Goal: Check status: Check status

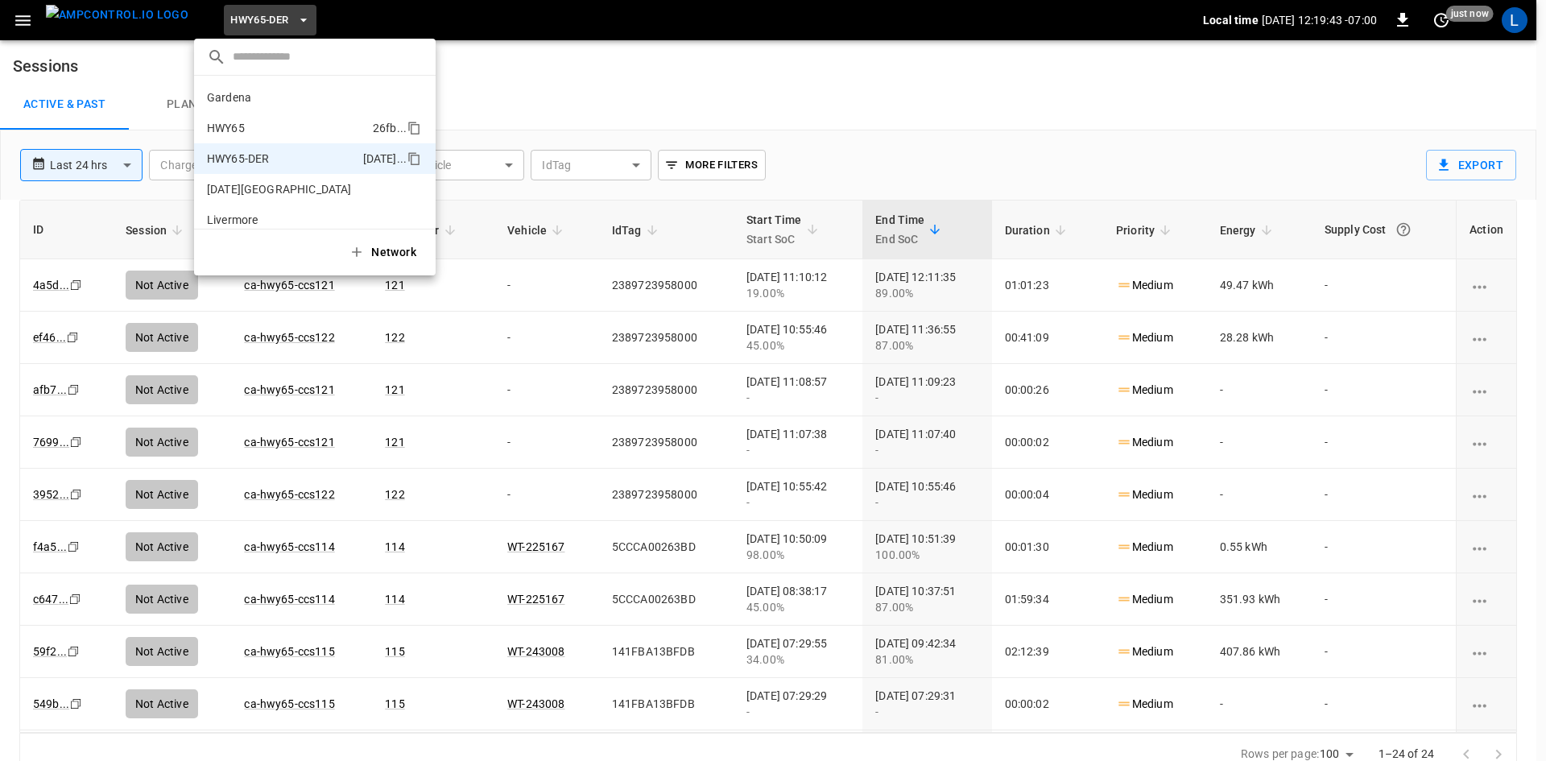
click at [272, 122] on li "HWY65 26fb ..." at bounding box center [315, 128] width 242 height 31
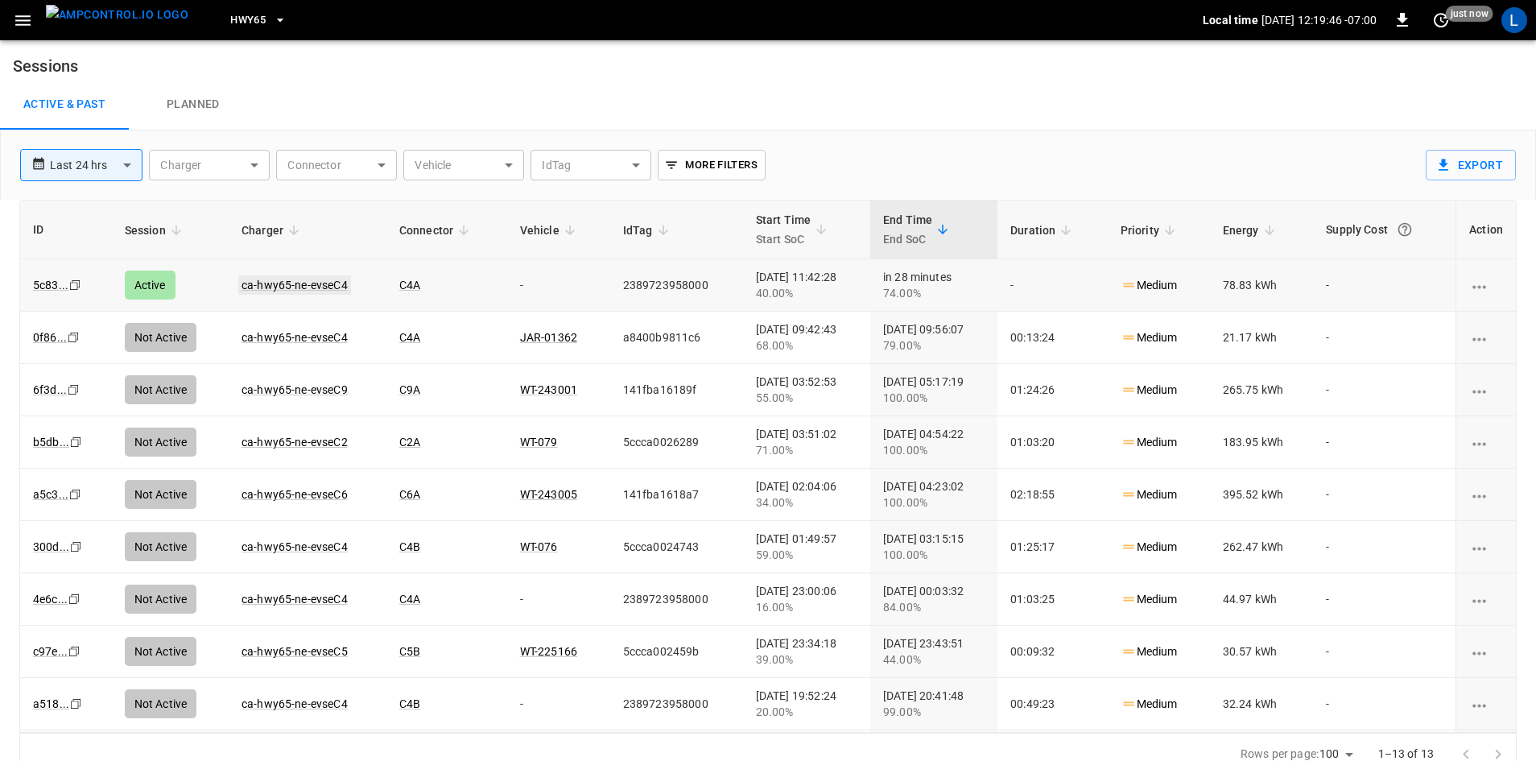
click at [316, 282] on link "ca-hwy65-ne-evseC4" at bounding box center [294, 284] width 113 height 19
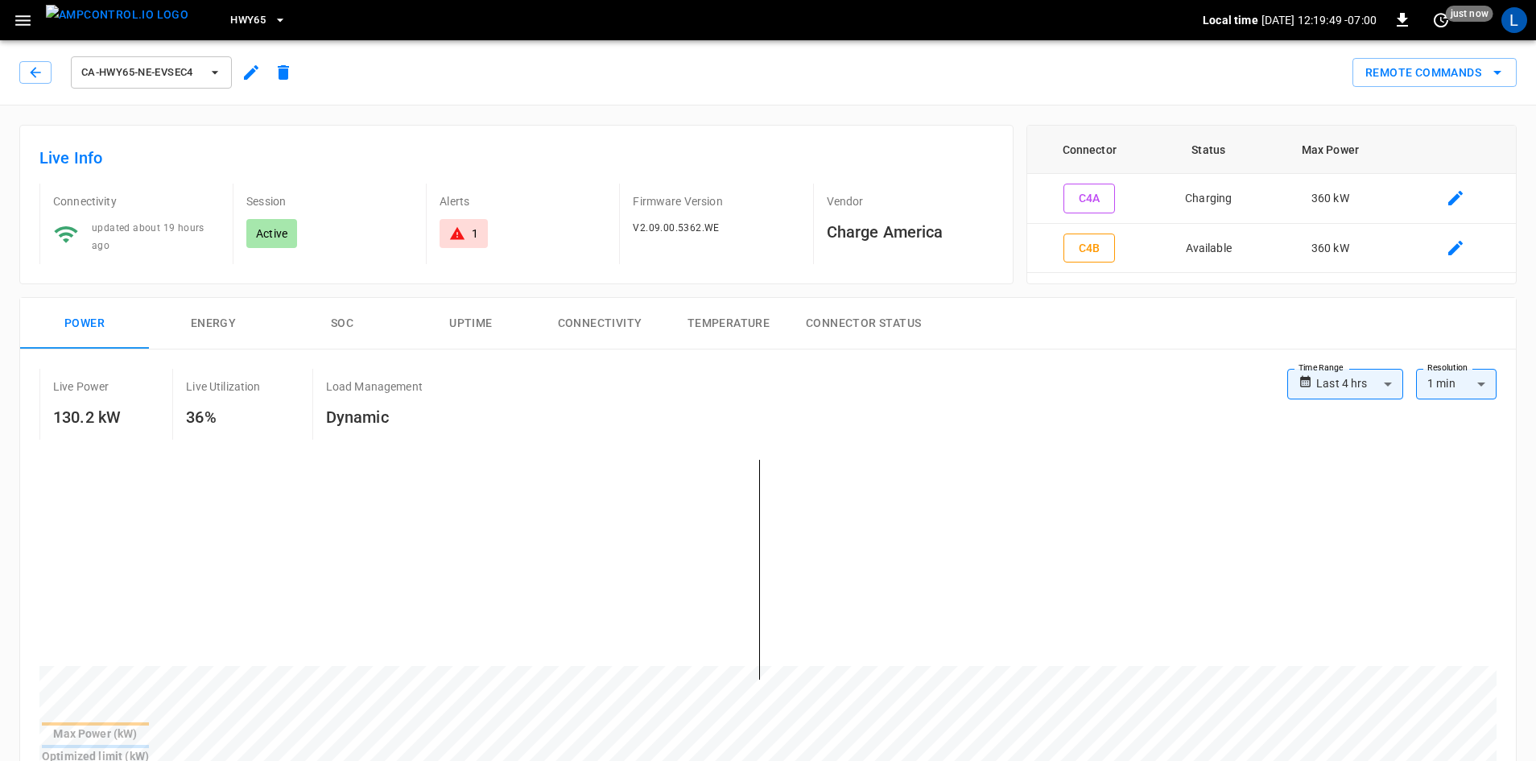
click at [347, 319] on button "SOC" at bounding box center [342, 324] width 129 height 52
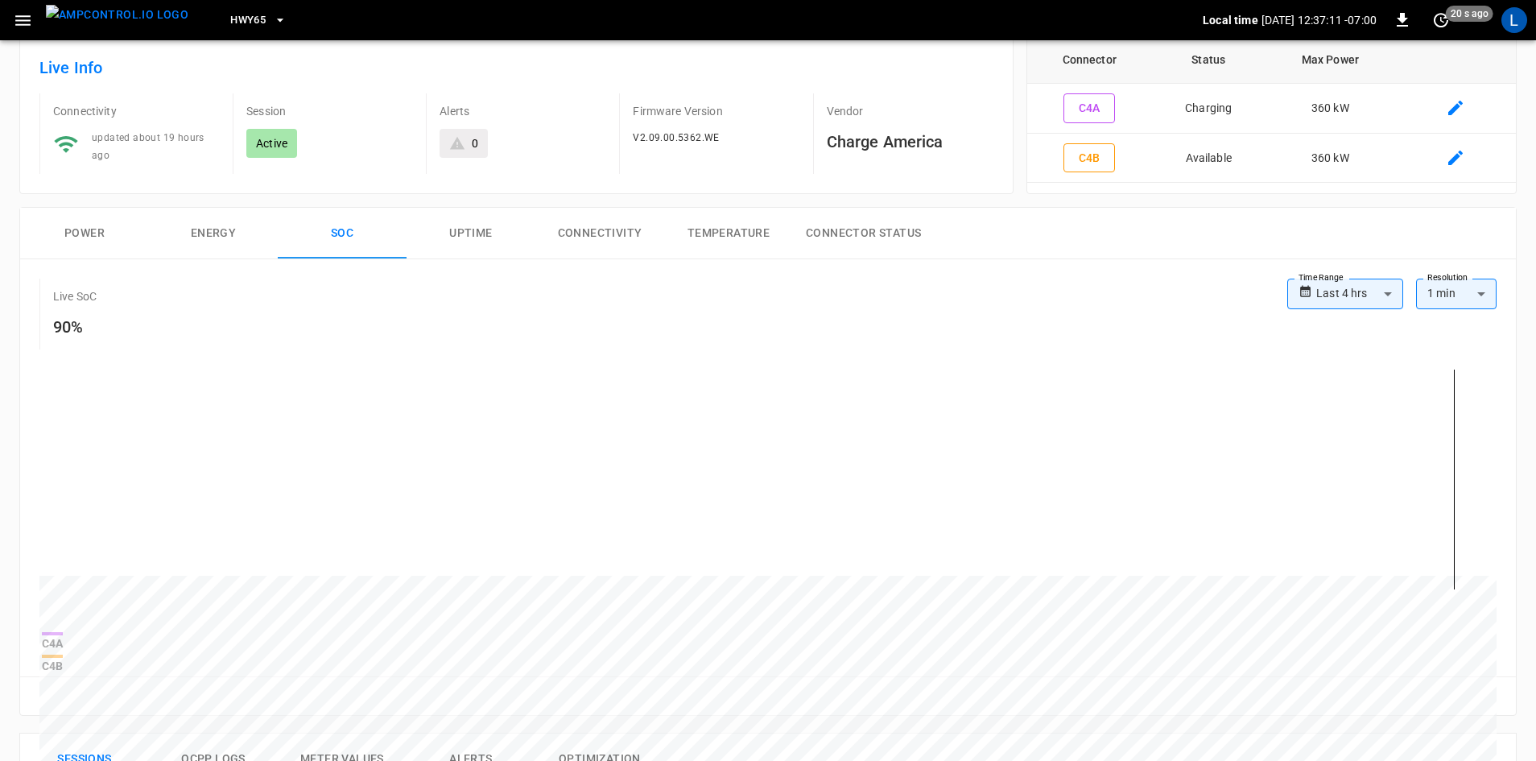
scroll to position [93, 0]
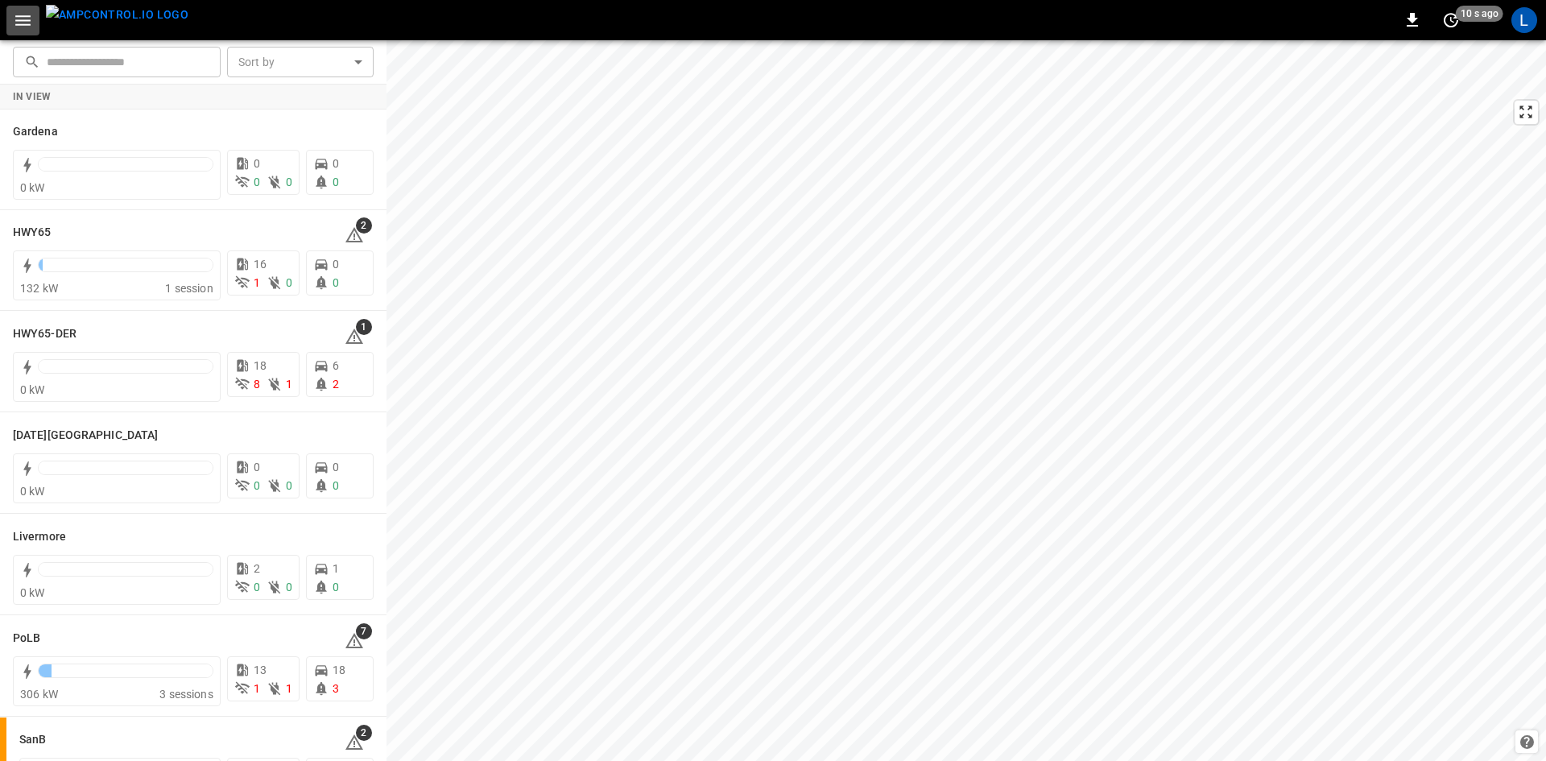
click at [31, 13] on icon "button" at bounding box center [23, 20] width 20 height 20
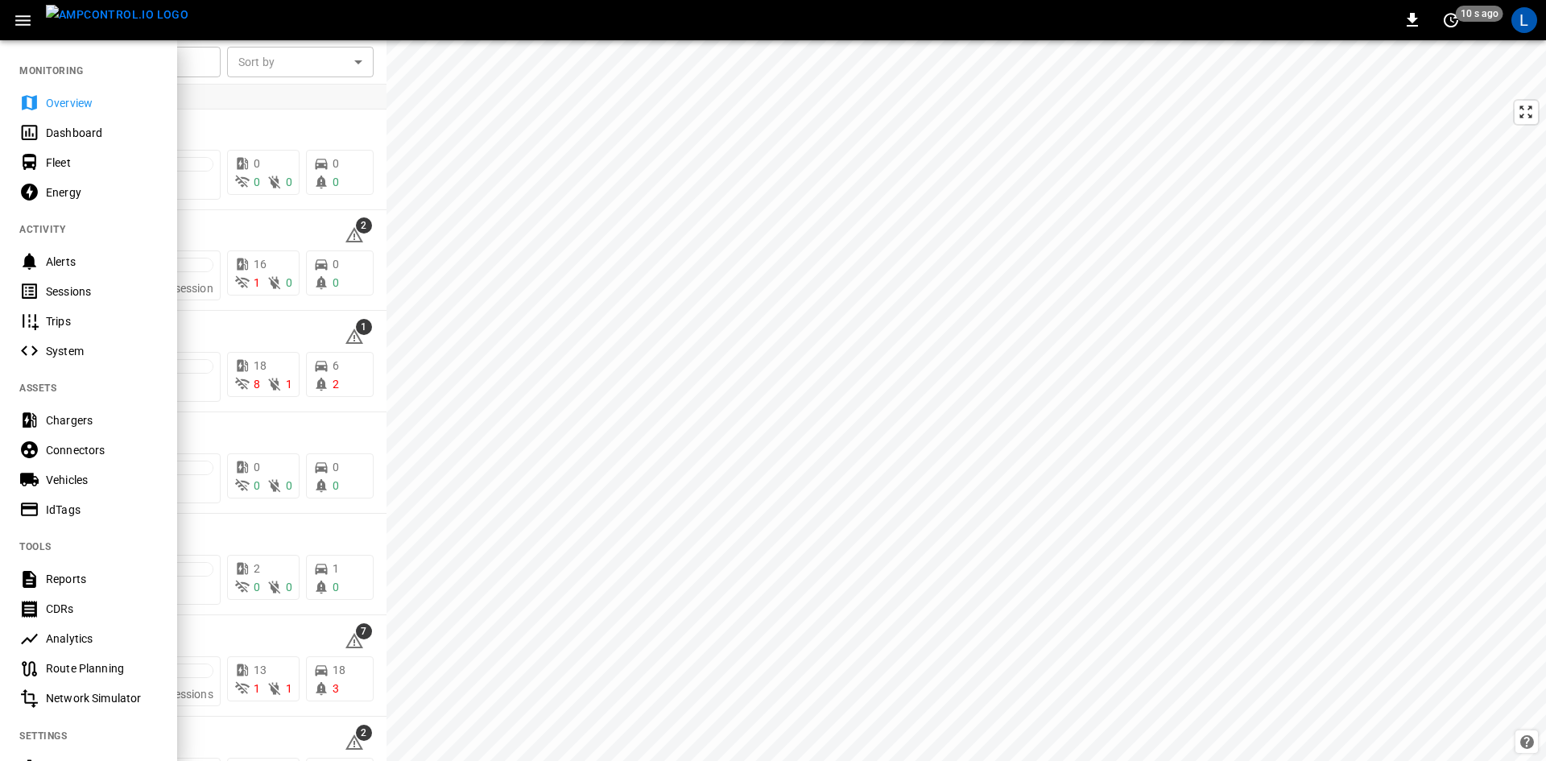
click at [82, 296] on div "Sessions" at bounding box center [102, 291] width 112 height 16
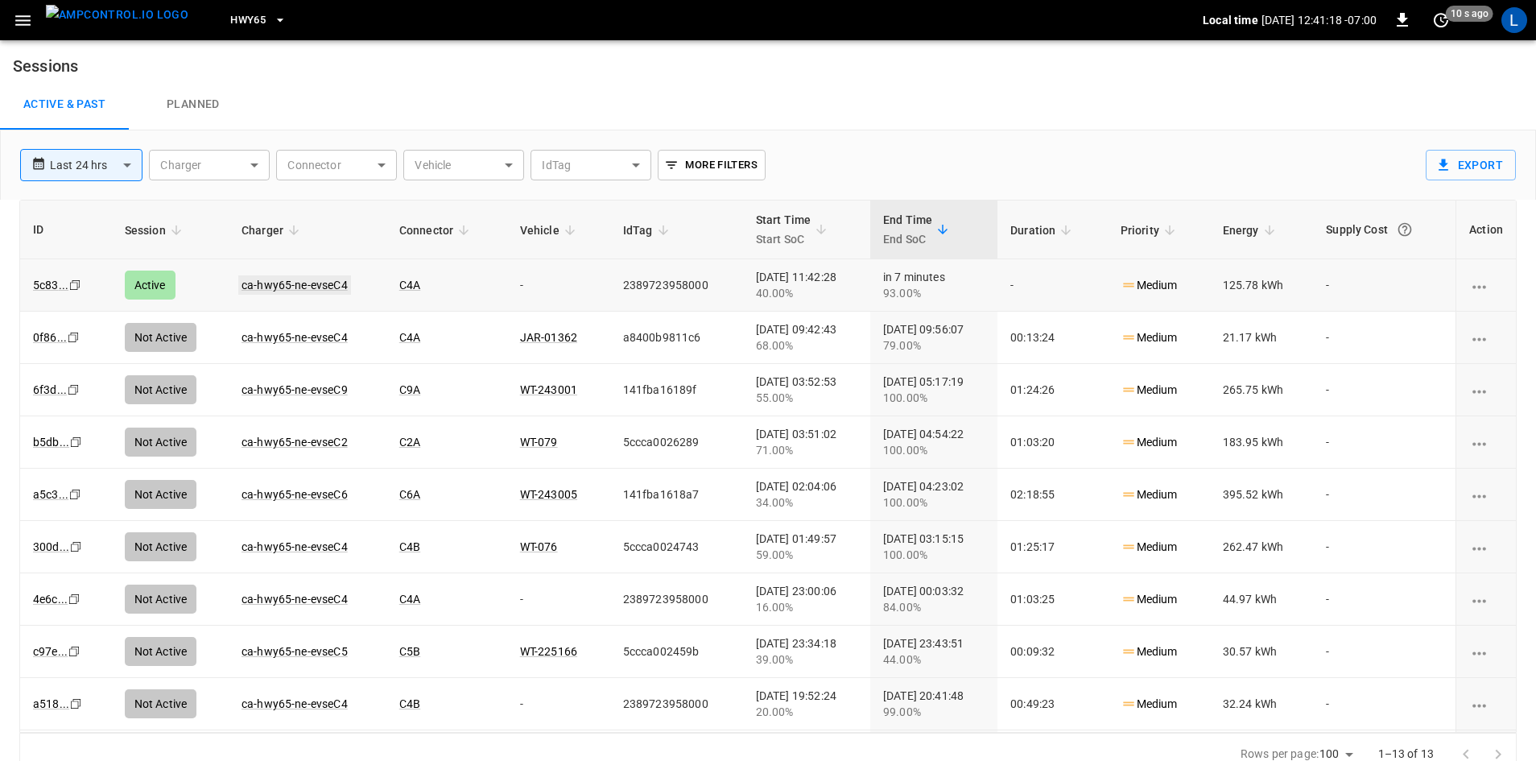
click at [316, 283] on link "ca-hwy65-ne-evseC4" at bounding box center [294, 284] width 113 height 19
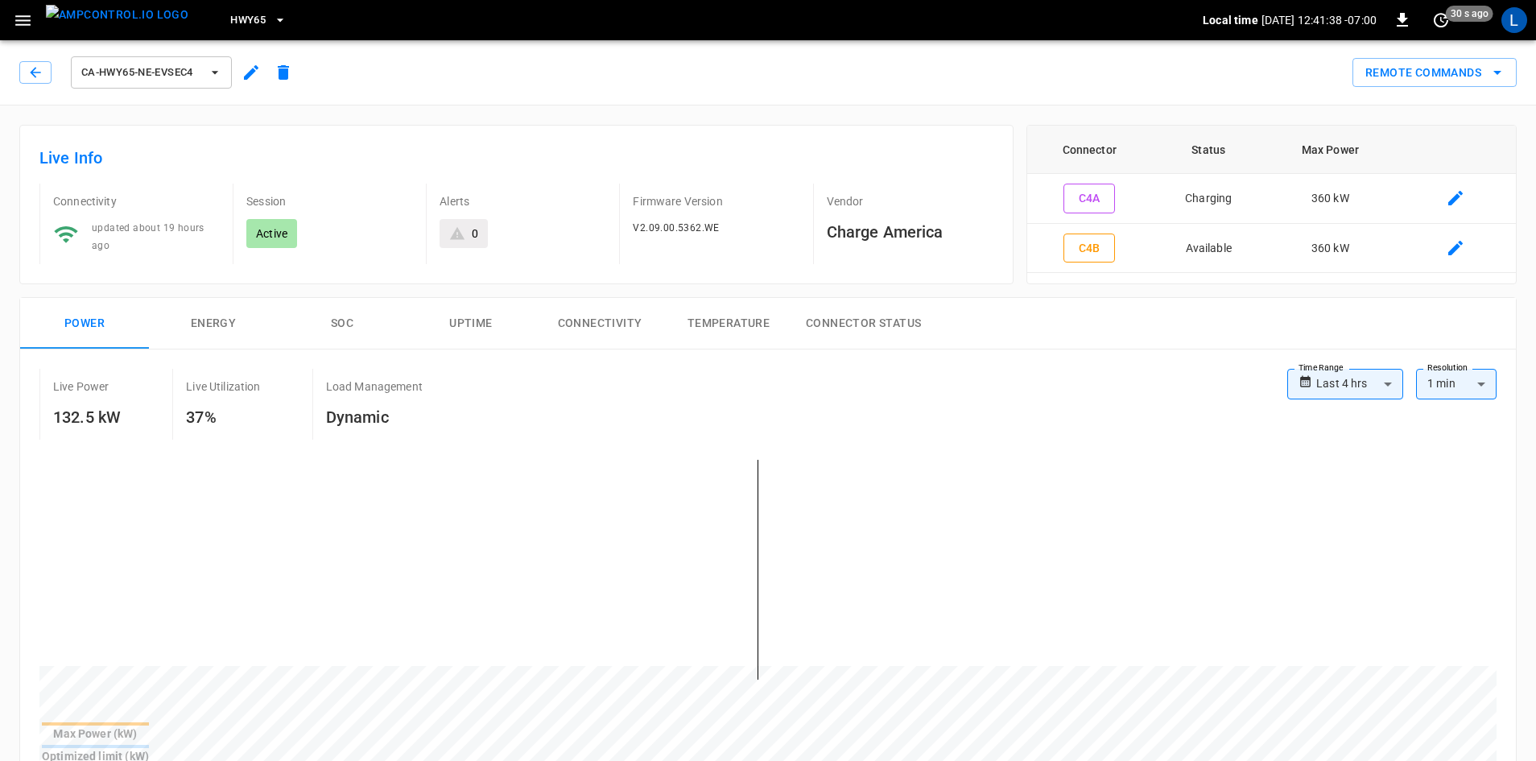
click at [339, 321] on button "SOC" at bounding box center [342, 324] width 129 height 52
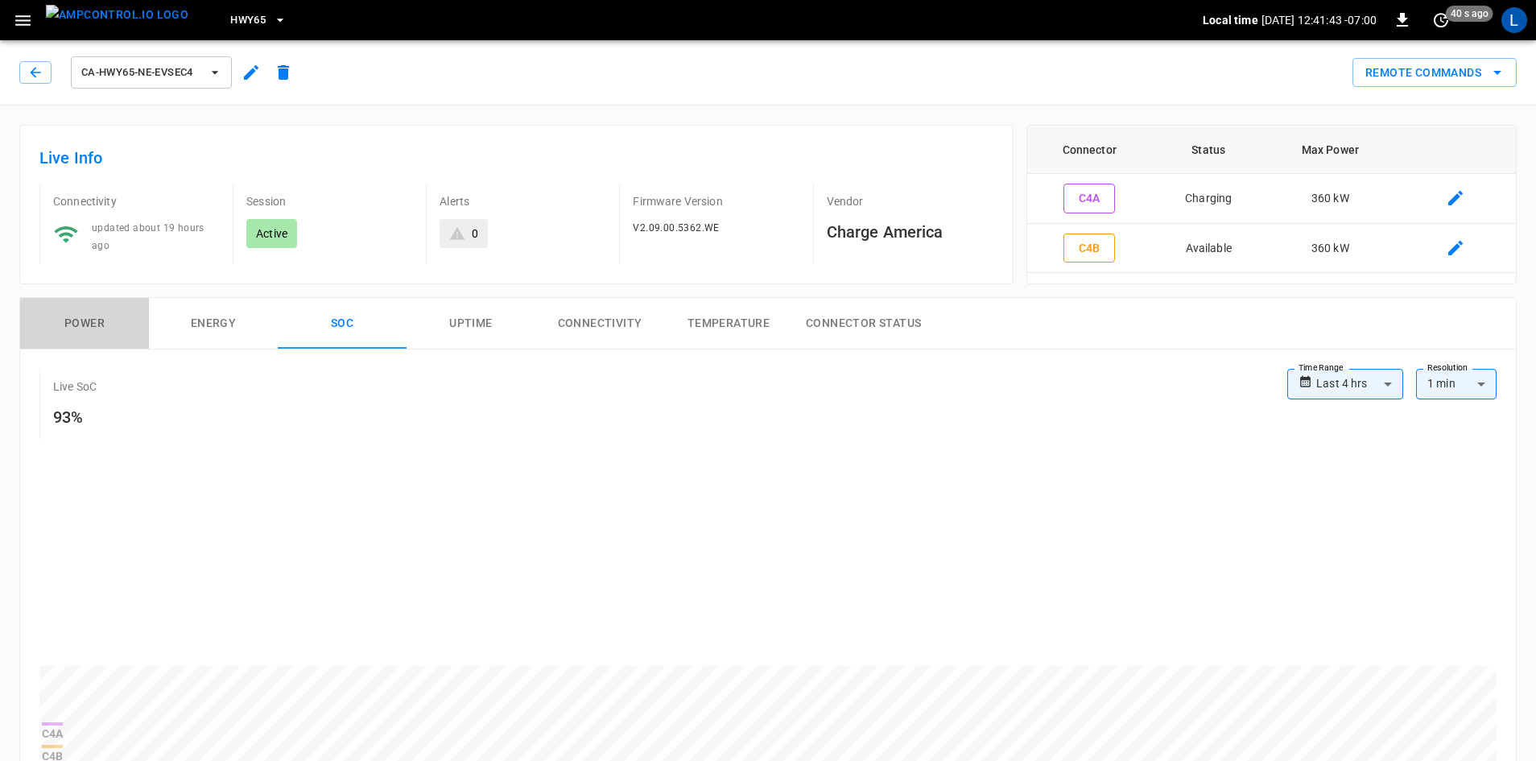
click at [65, 316] on button "Power" at bounding box center [84, 324] width 129 height 52
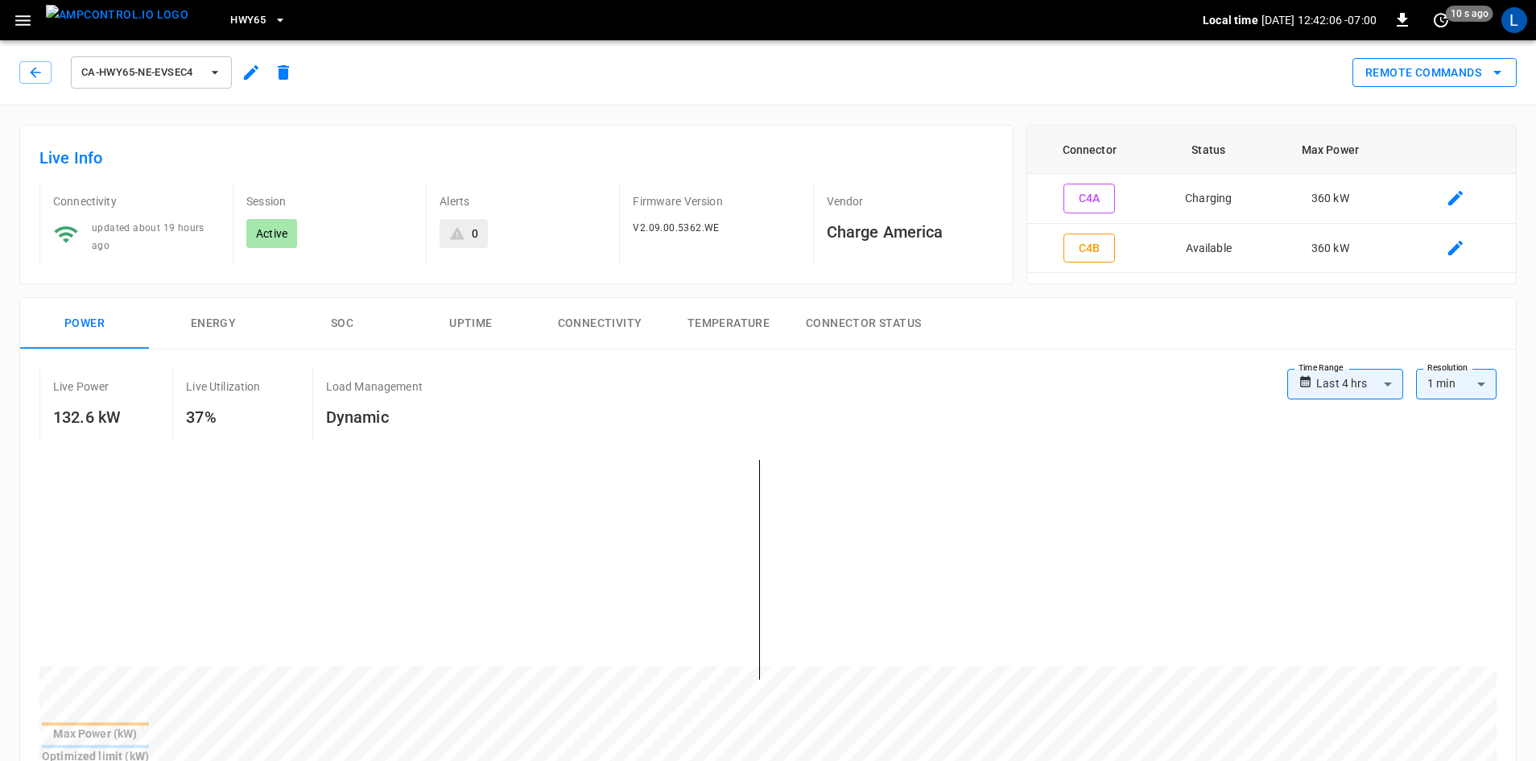
click at [1501, 73] on icon "remote commands options" at bounding box center [1497, 72] width 19 height 19
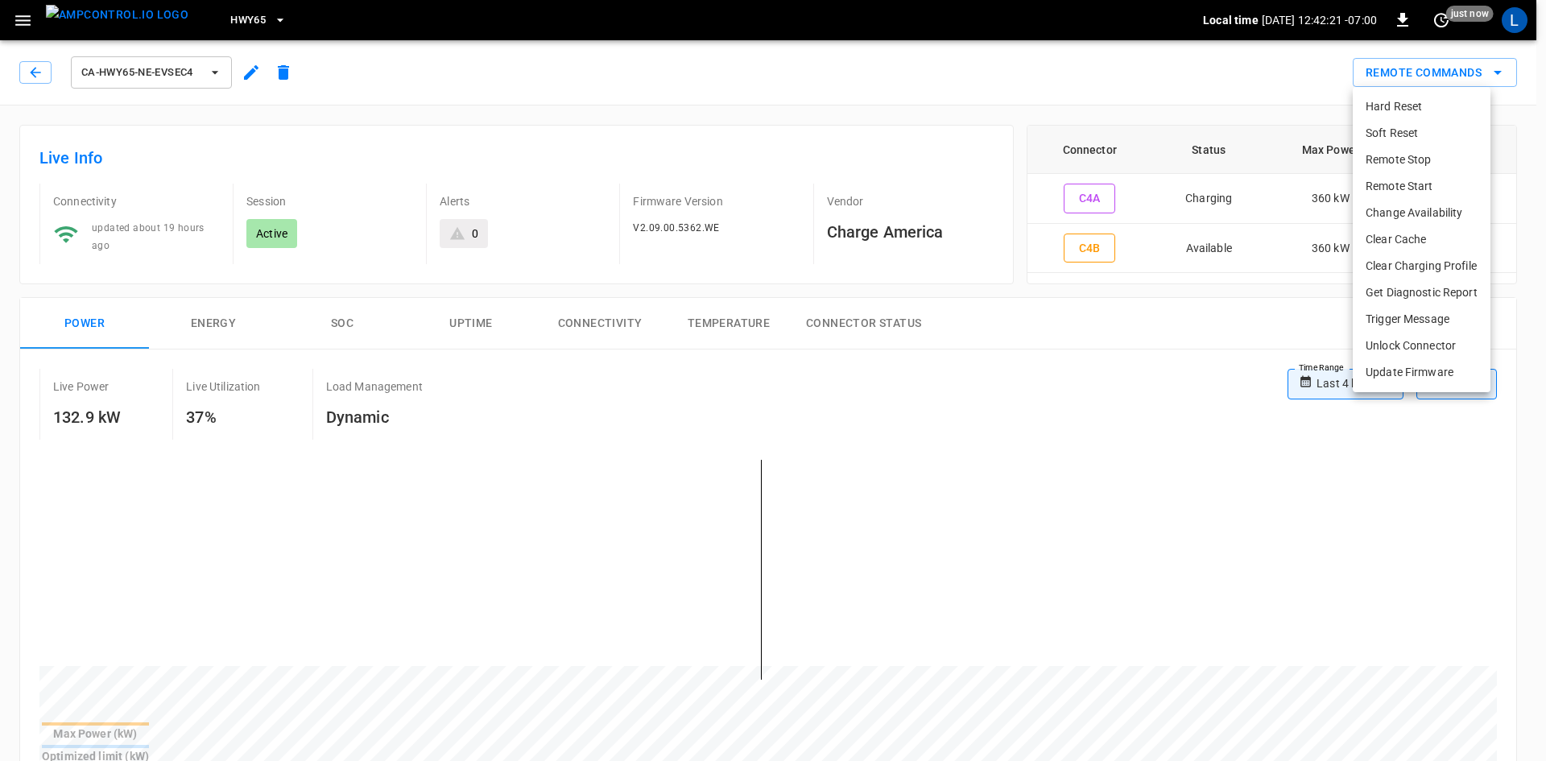
click at [338, 329] on div at bounding box center [773, 380] width 1546 height 761
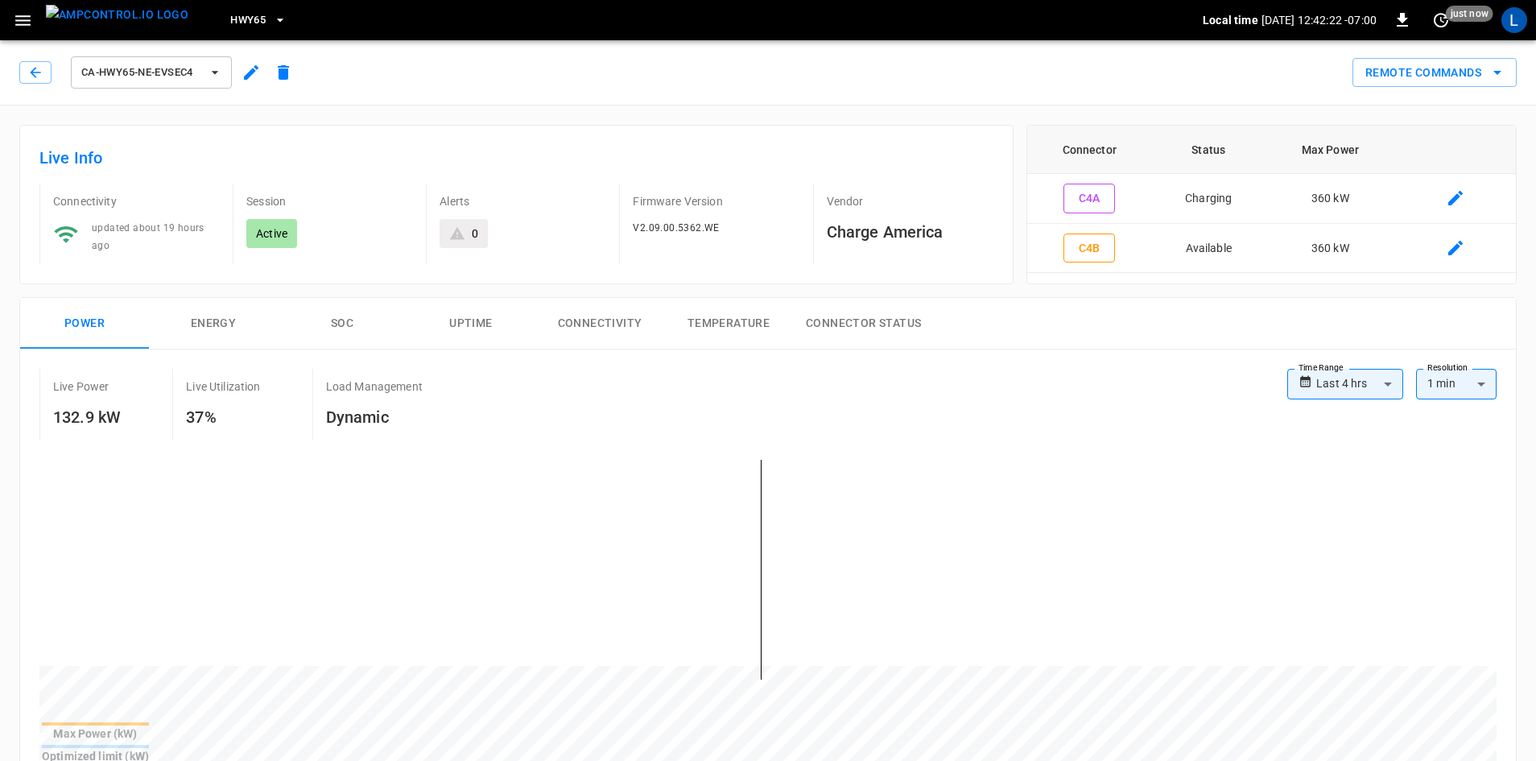
click at [341, 325] on button "SOC" at bounding box center [342, 324] width 129 height 52
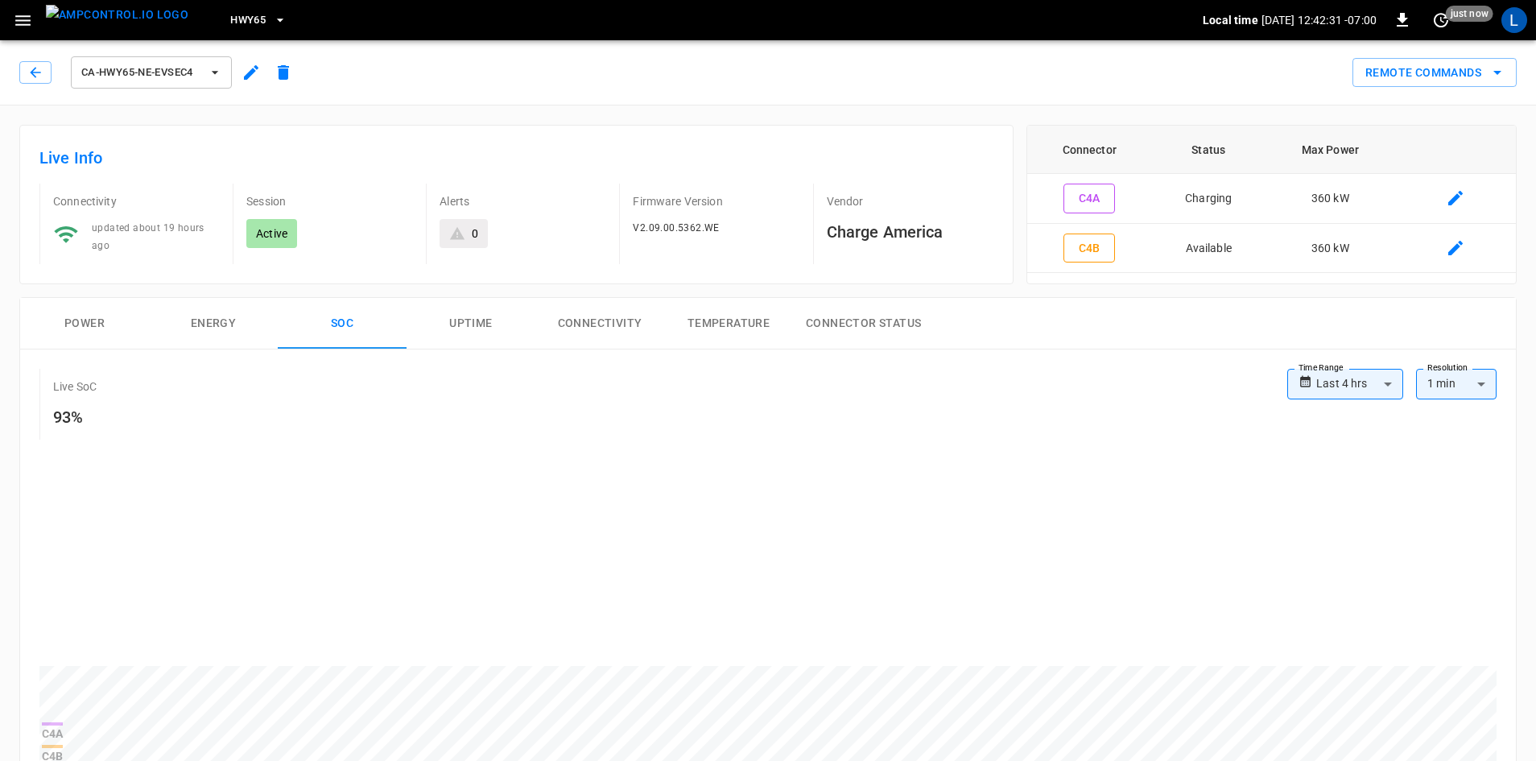
click at [80, 324] on button "Power" at bounding box center [84, 324] width 129 height 52
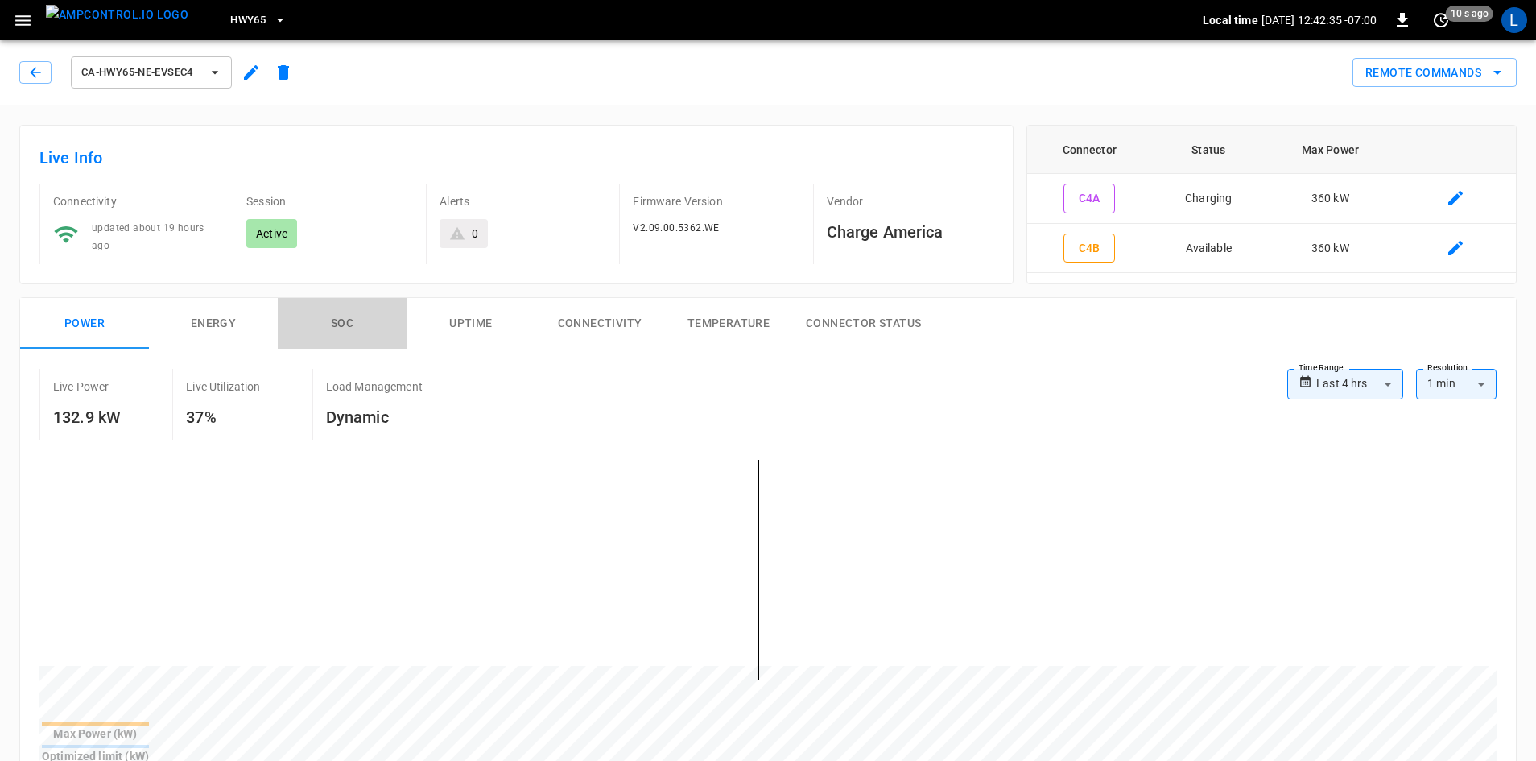
click at [328, 321] on button "SOC" at bounding box center [342, 324] width 129 height 52
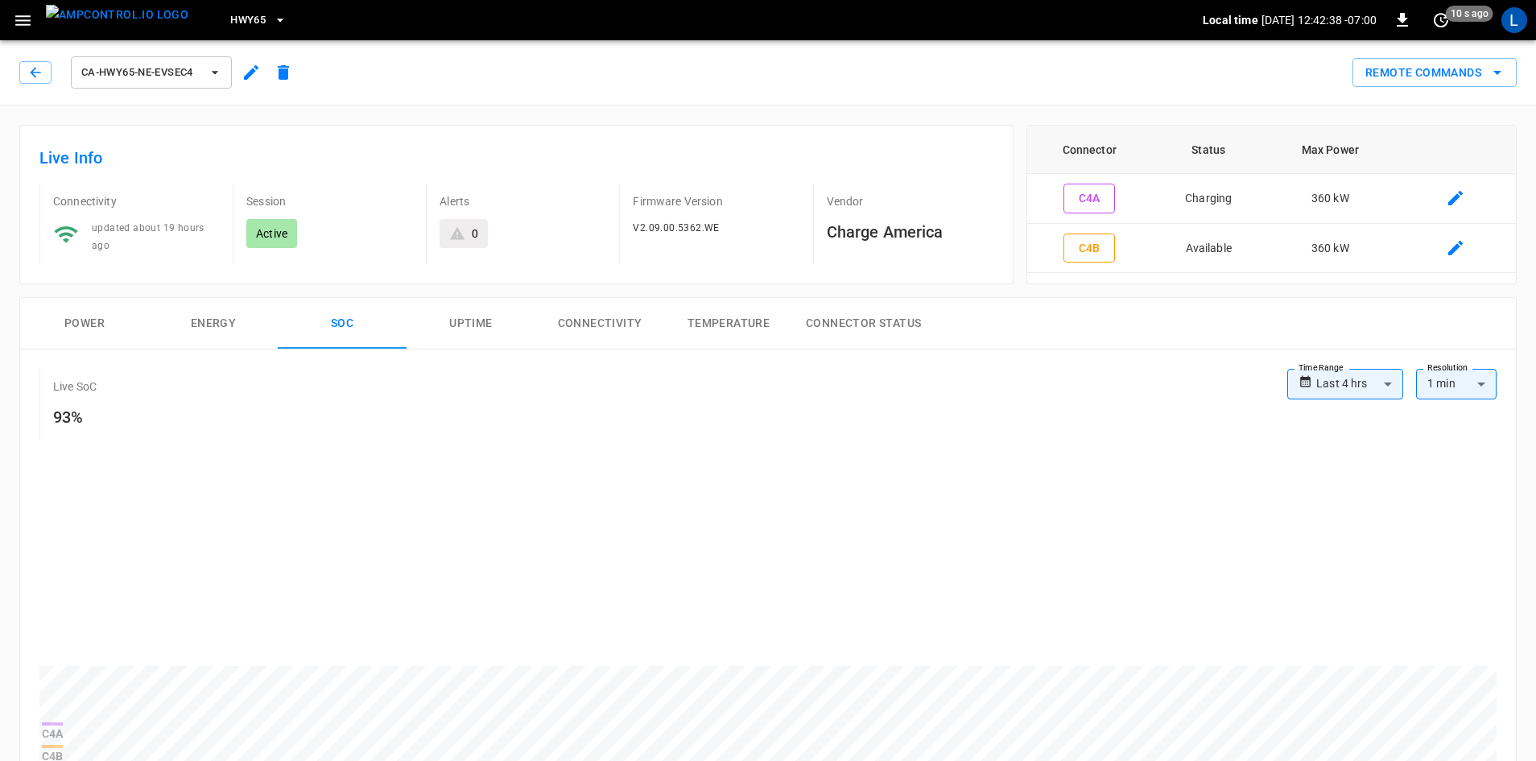
click at [89, 316] on button "Power" at bounding box center [84, 324] width 129 height 52
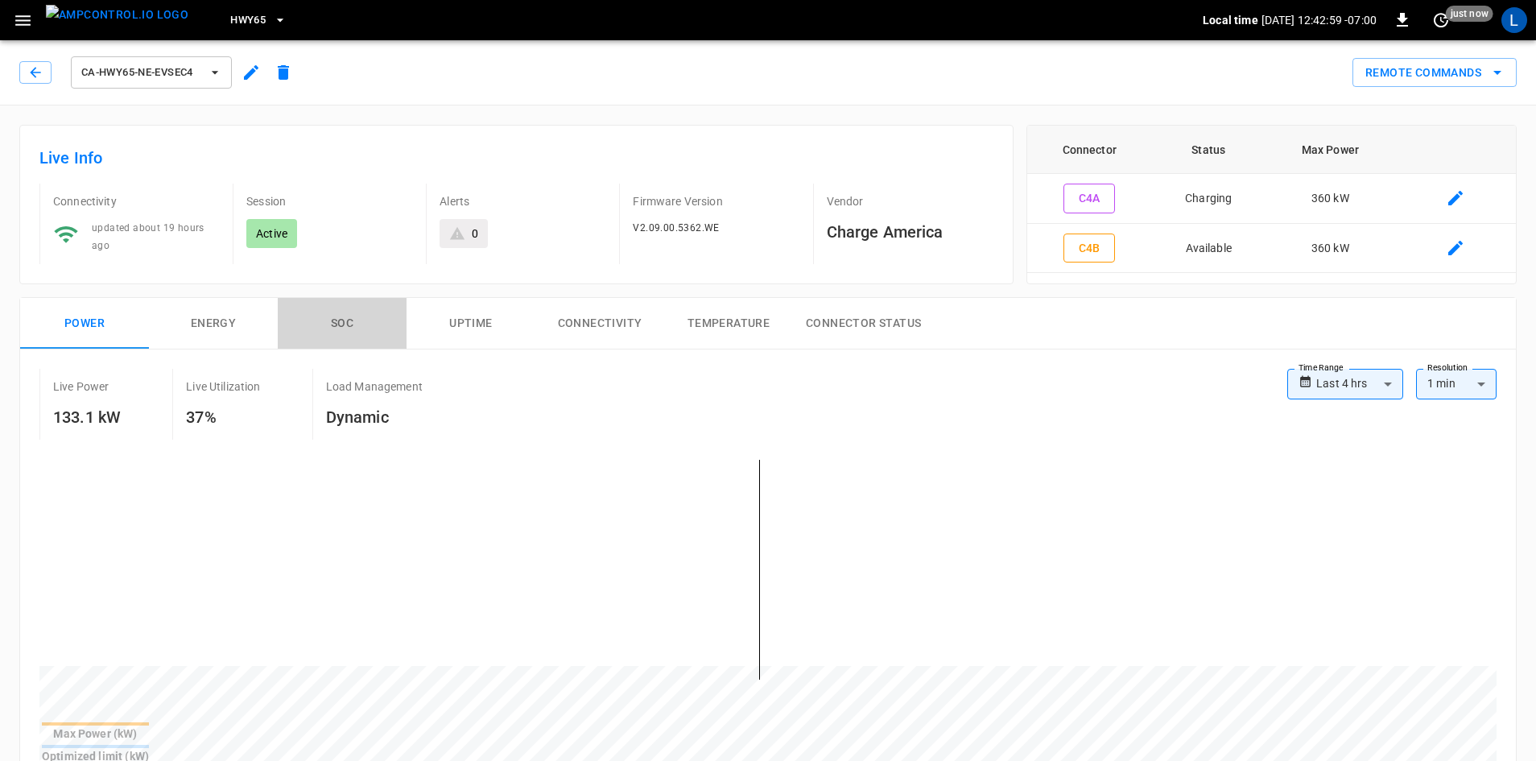
click at [346, 322] on button "SOC" at bounding box center [342, 324] width 129 height 52
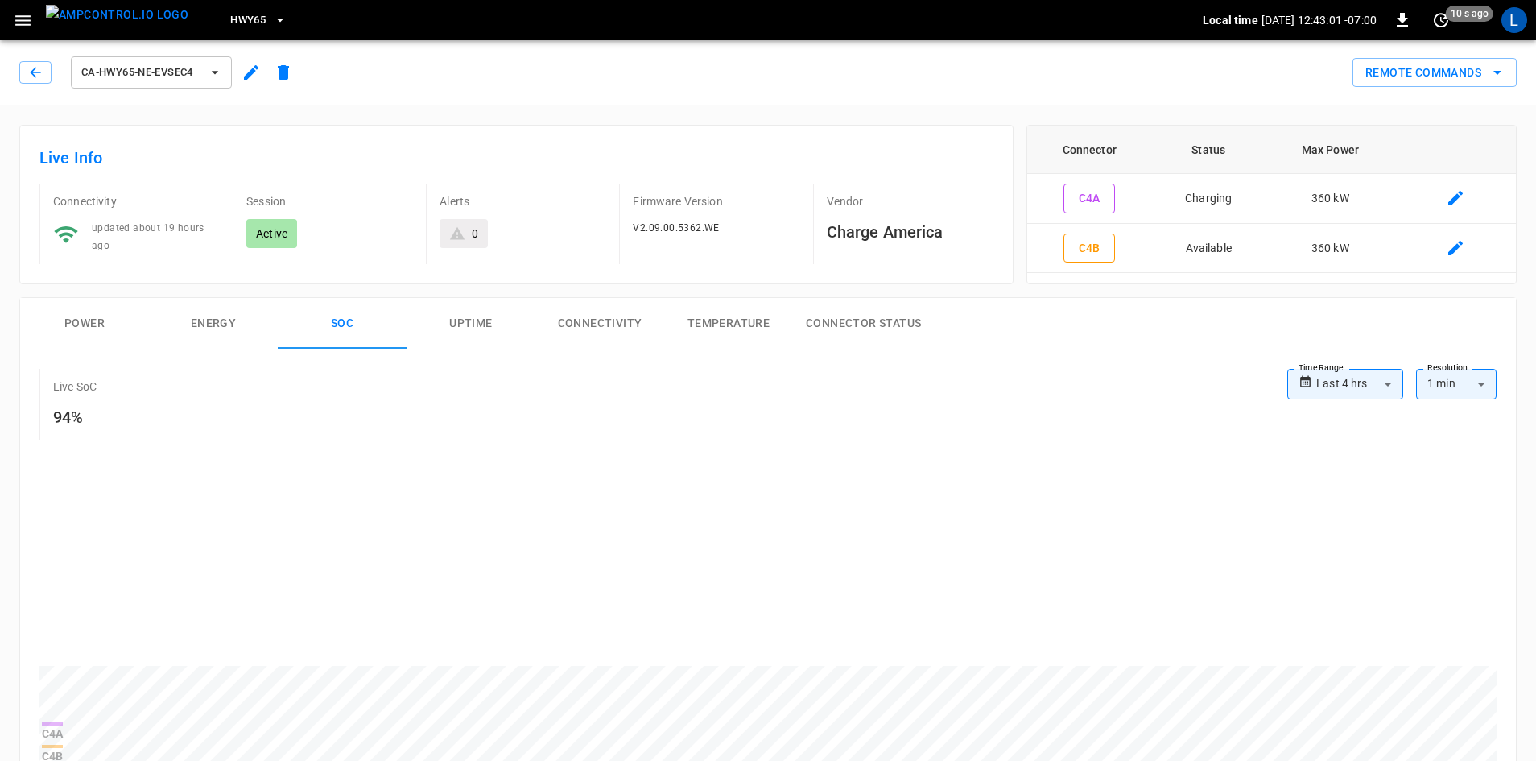
click at [67, 326] on button "Power" at bounding box center [84, 324] width 129 height 52
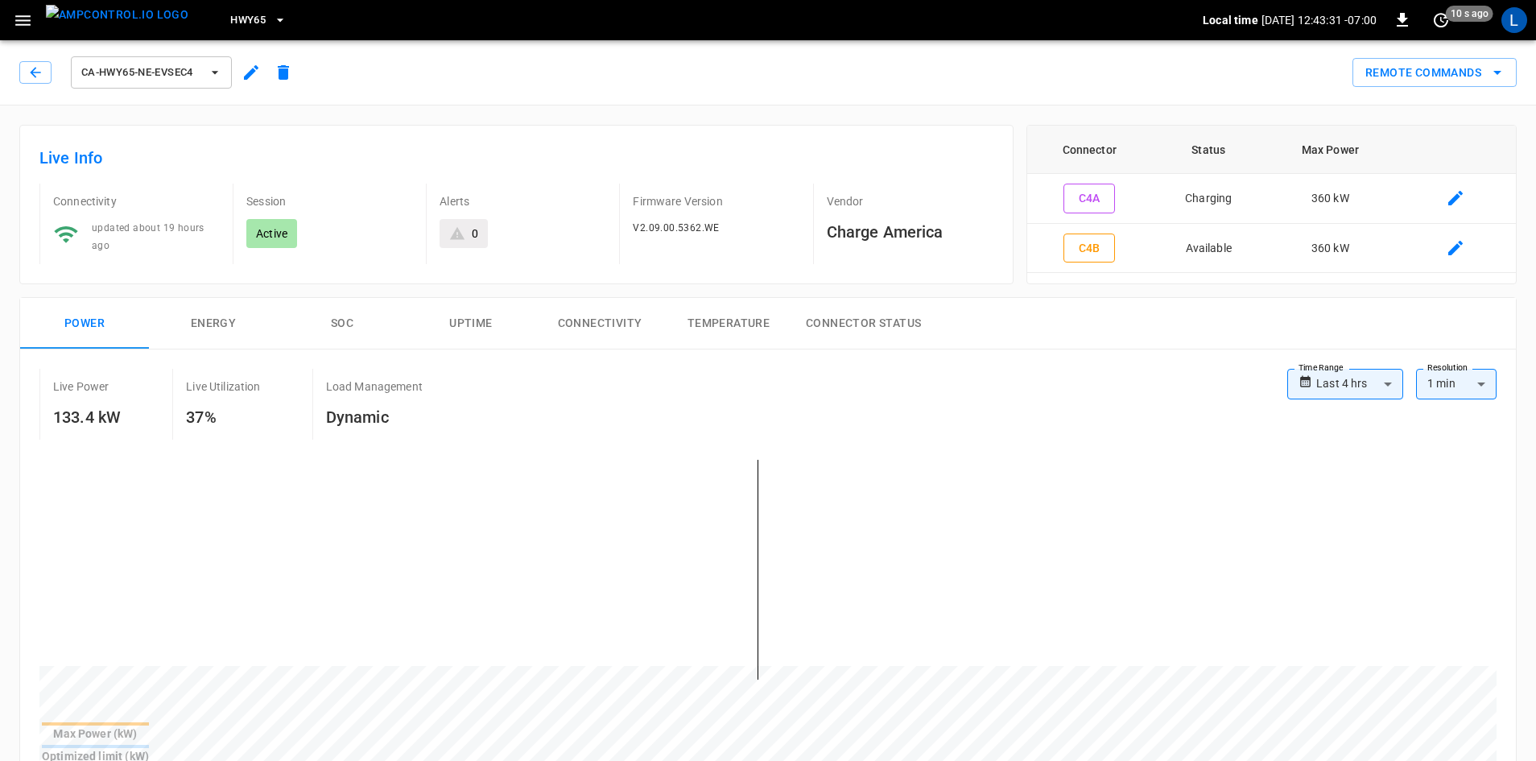
click at [337, 320] on button "SOC" at bounding box center [342, 324] width 129 height 52
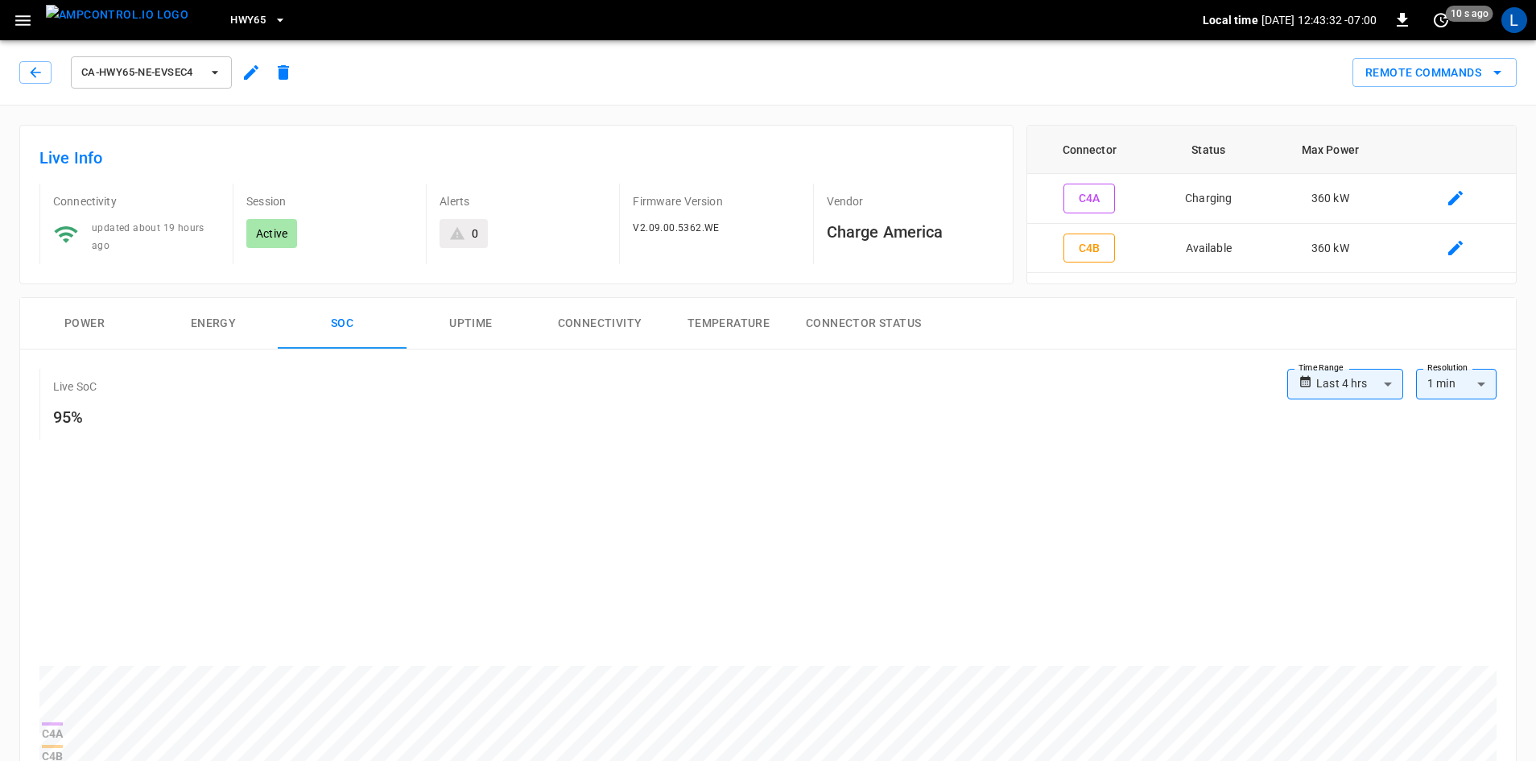
click at [99, 317] on button "Power" at bounding box center [84, 324] width 129 height 52
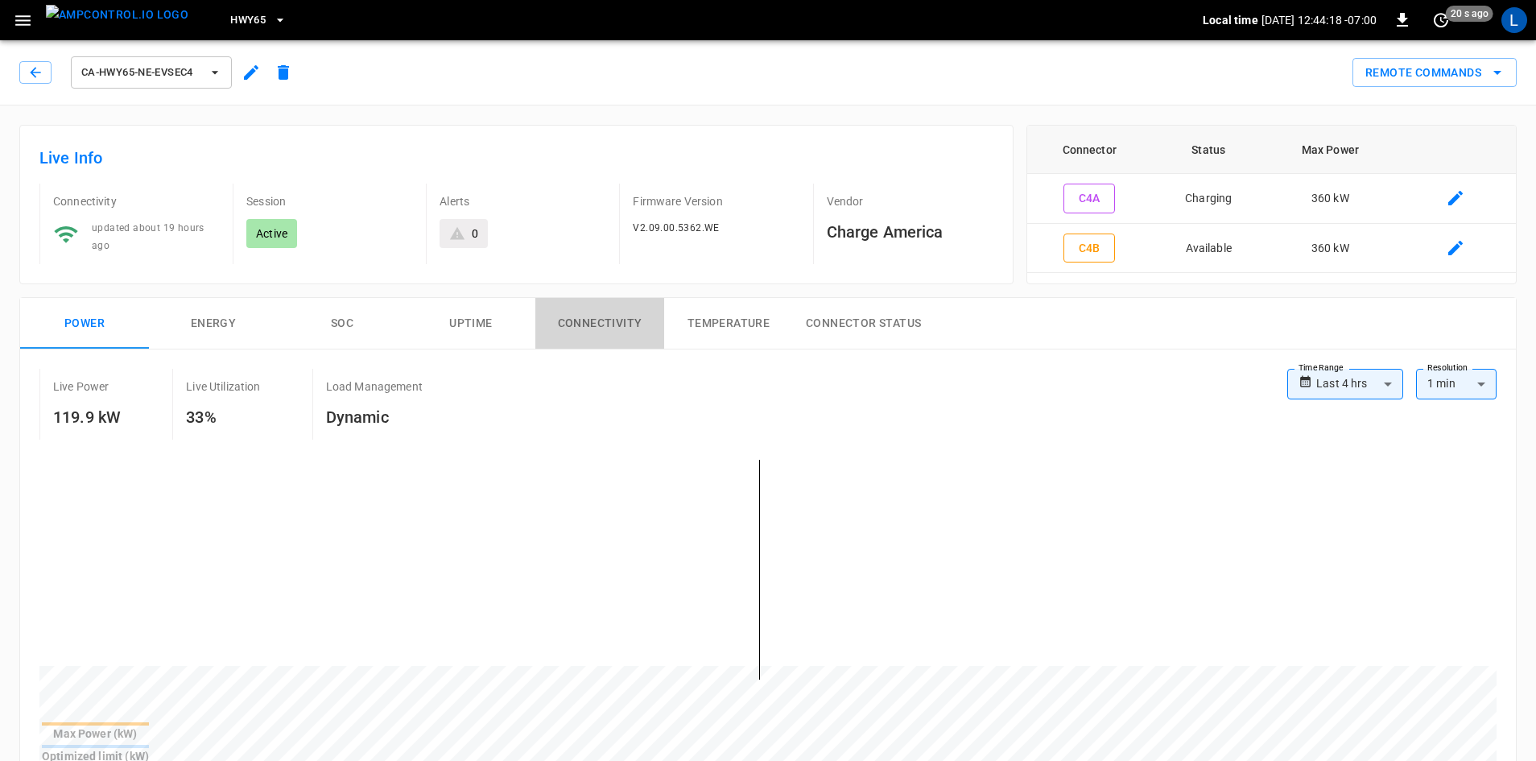
click at [601, 325] on button "Connectivity" at bounding box center [600, 324] width 129 height 52
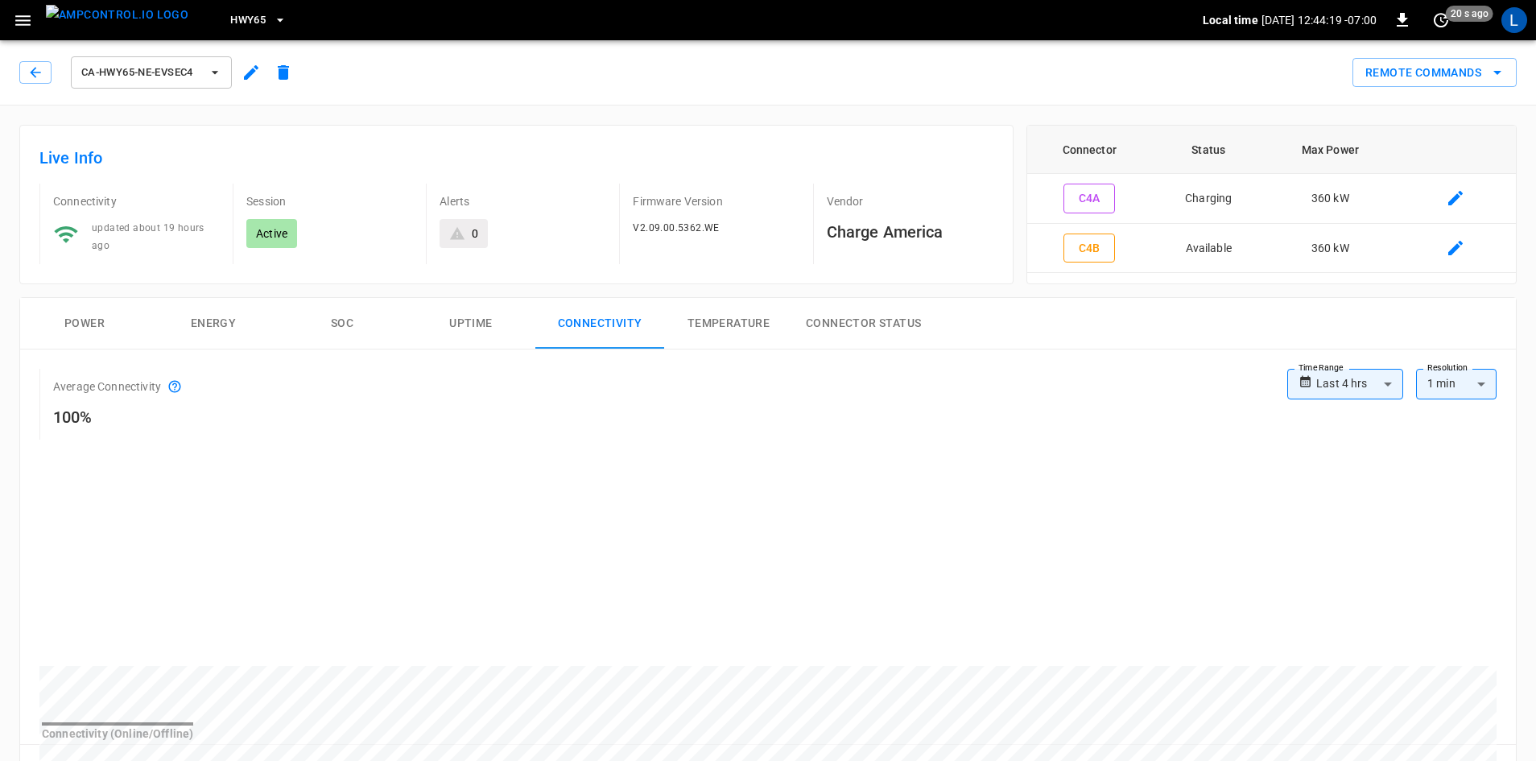
click at [341, 323] on button "SOC" at bounding box center [342, 324] width 129 height 52
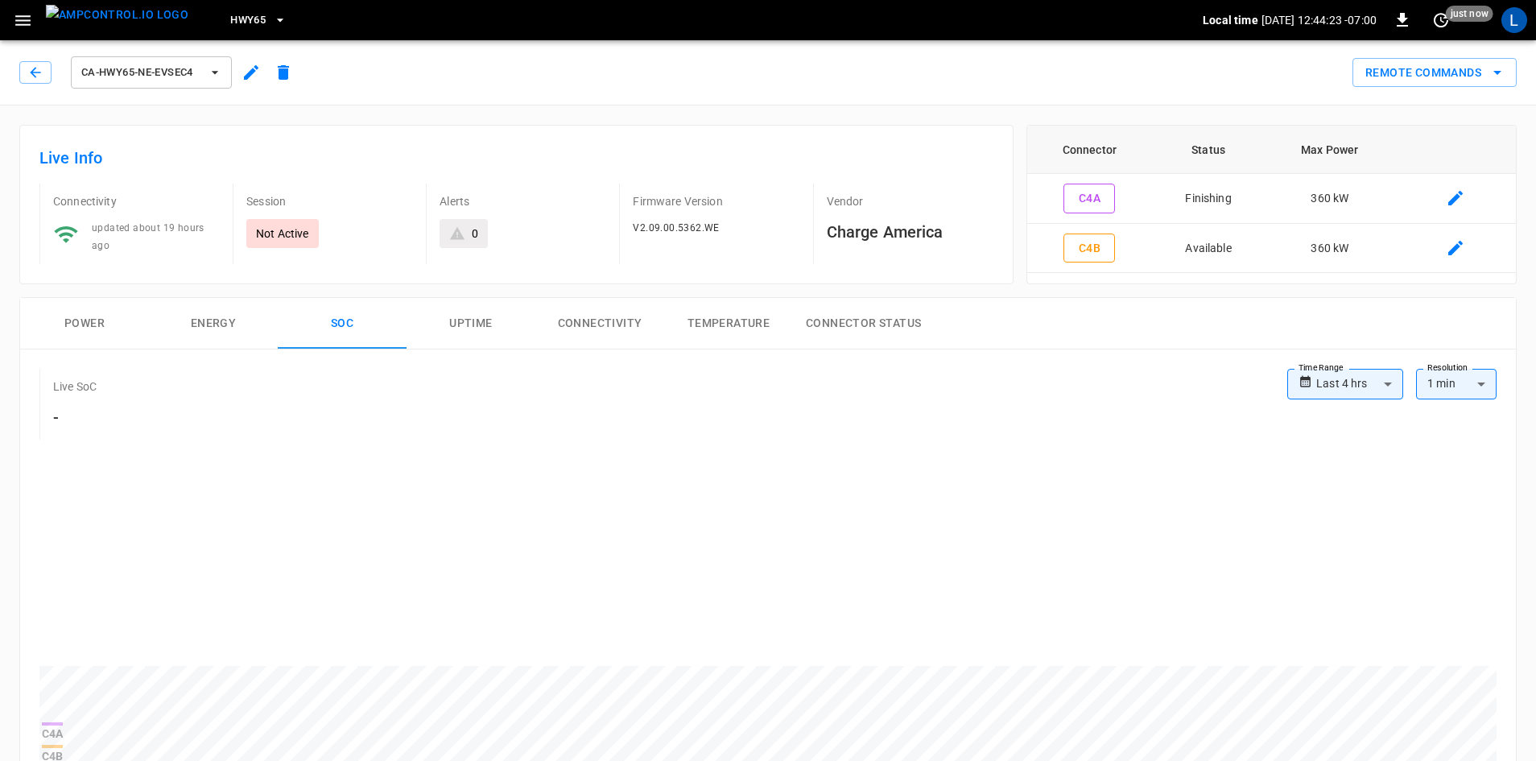
click at [84, 326] on button "Power" at bounding box center [84, 324] width 129 height 52
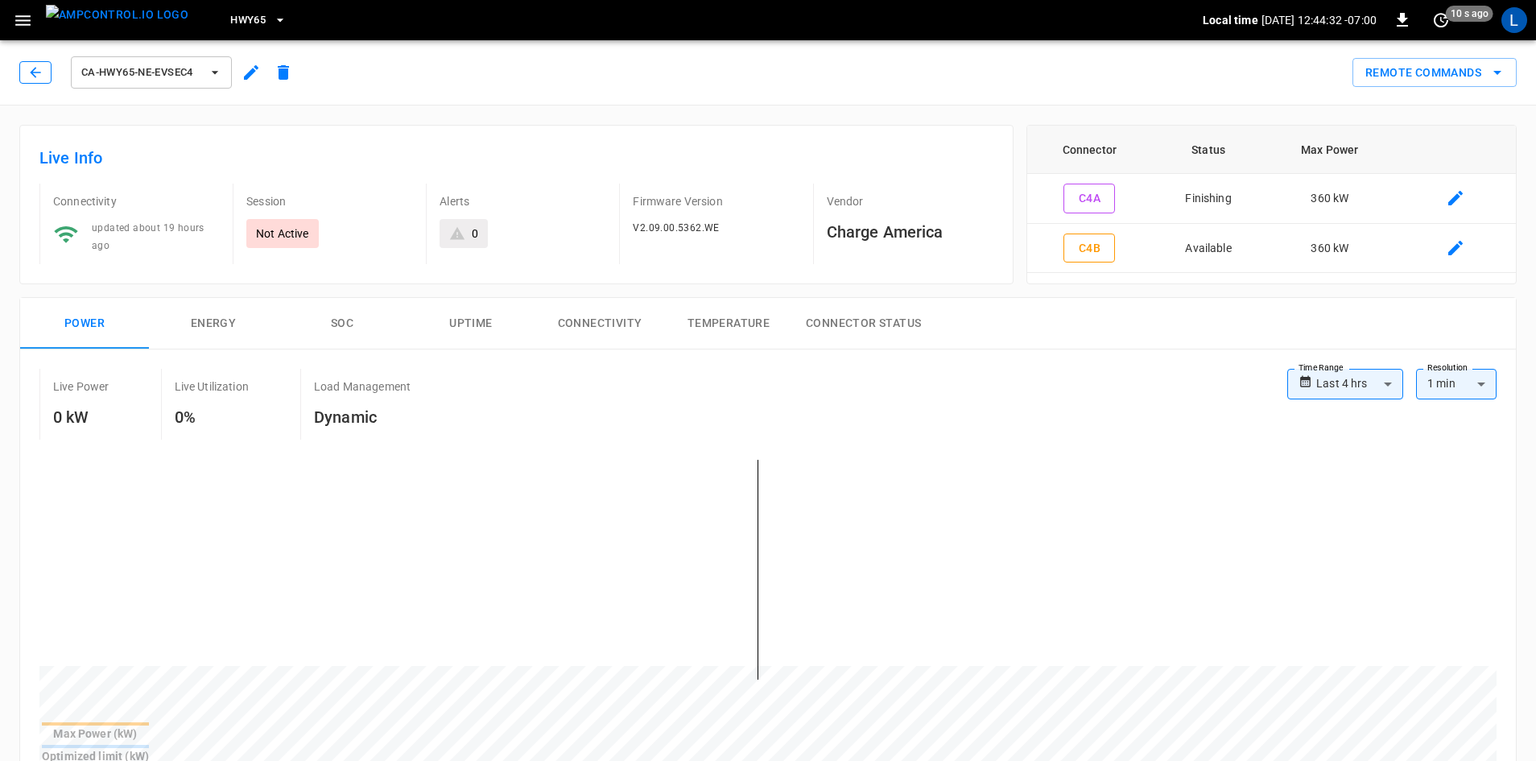
click at [43, 71] on button "button" at bounding box center [35, 72] width 32 height 23
